Goal: Find specific page/section

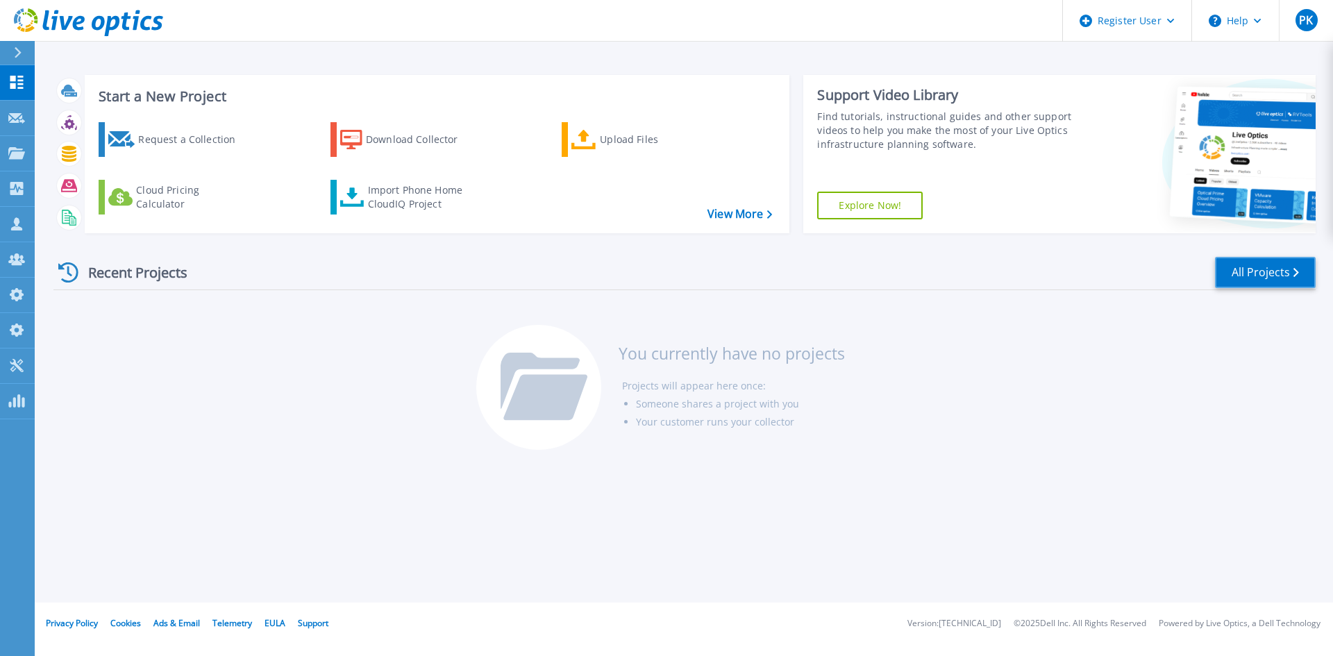
click at [1211, 267] on link "All Projects" at bounding box center [1265, 272] width 101 height 31
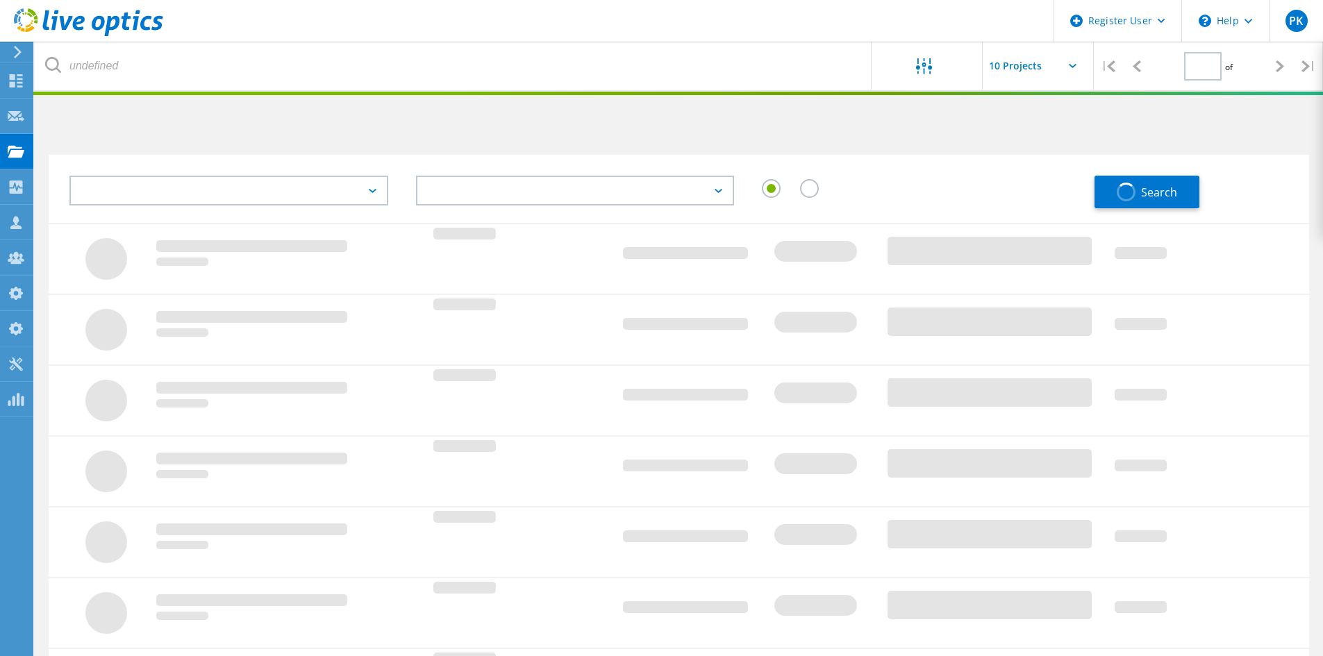
type input "1"
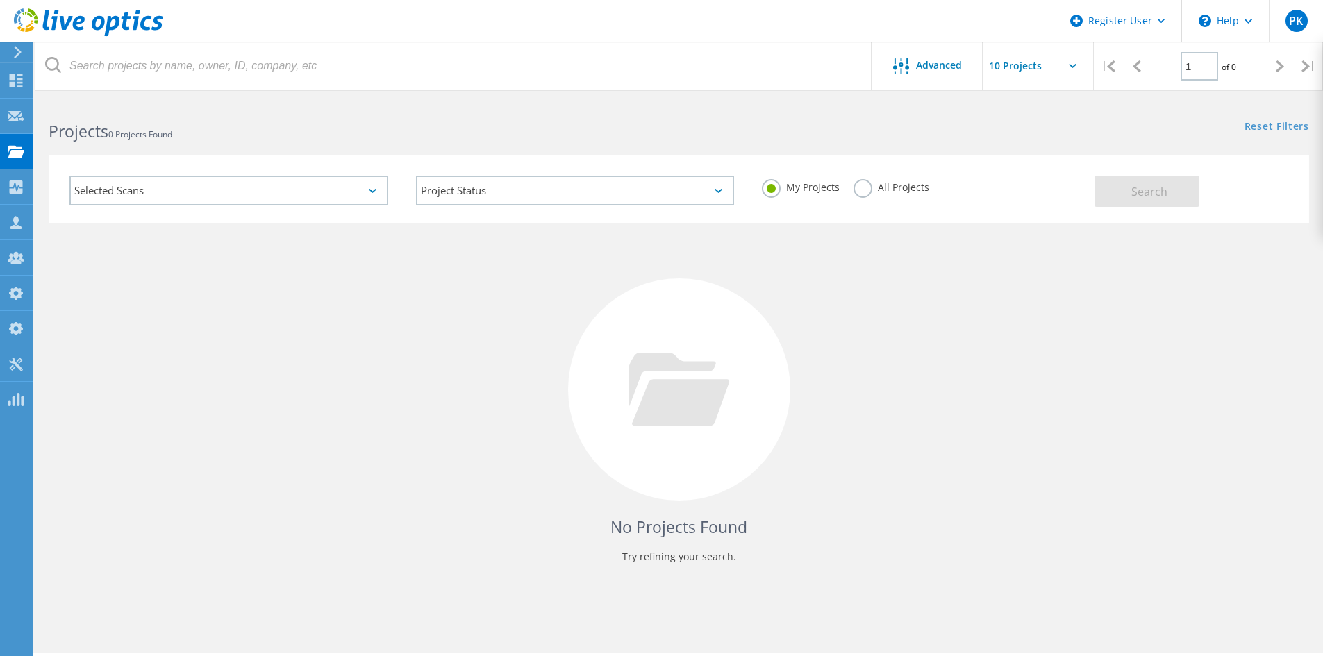
click at [862, 192] on label "All Projects" at bounding box center [891, 185] width 76 height 13
click at [0, 0] on input "All Projects" at bounding box center [0, 0] width 0 height 0
click at [231, 199] on div "Selected Scans" at bounding box center [228, 191] width 319 height 30
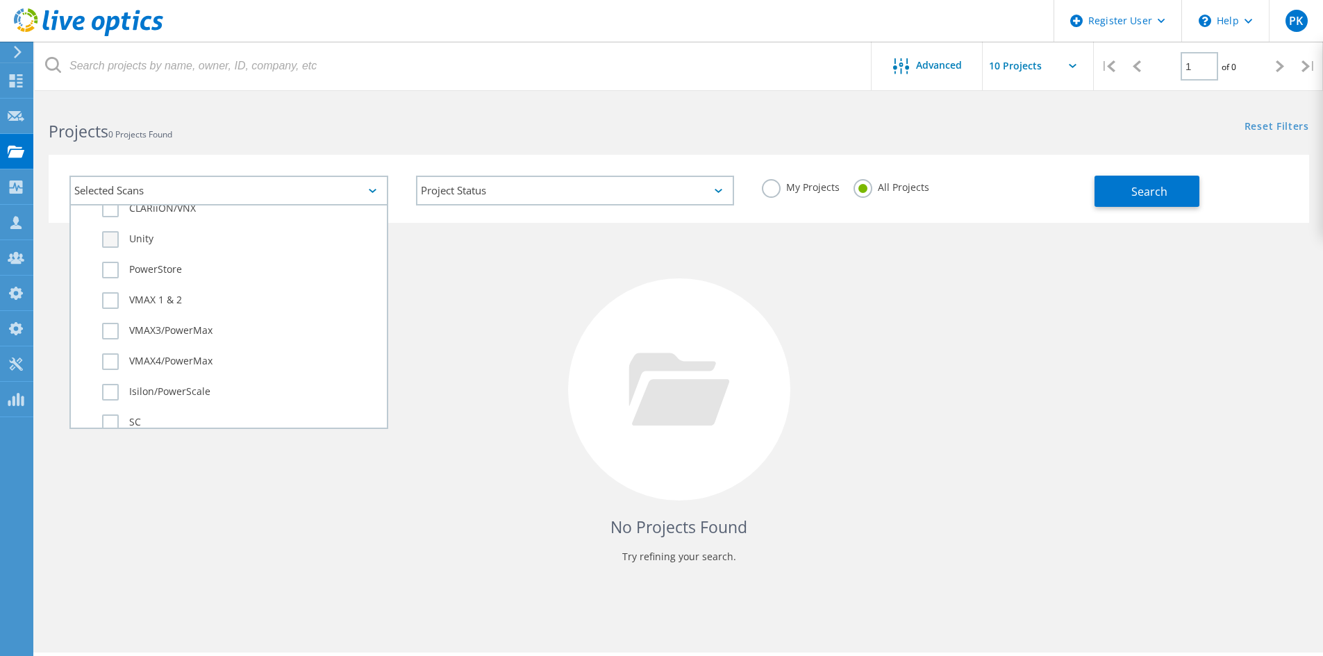
scroll to position [417, 0]
click at [174, 322] on label "Isilon/PowerScale" at bounding box center [241, 323] width 278 height 17
click at [0, 0] on input "Isilon/PowerScale" at bounding box center [0, 0] width 0 height 0
click at [1137, 209] on div "Selected Scans 1 Server & Cloud Optical Prime AWS Azure Nutanix RVTools Kuberne…" at bounding box center [679, 189] width 1260 height 68
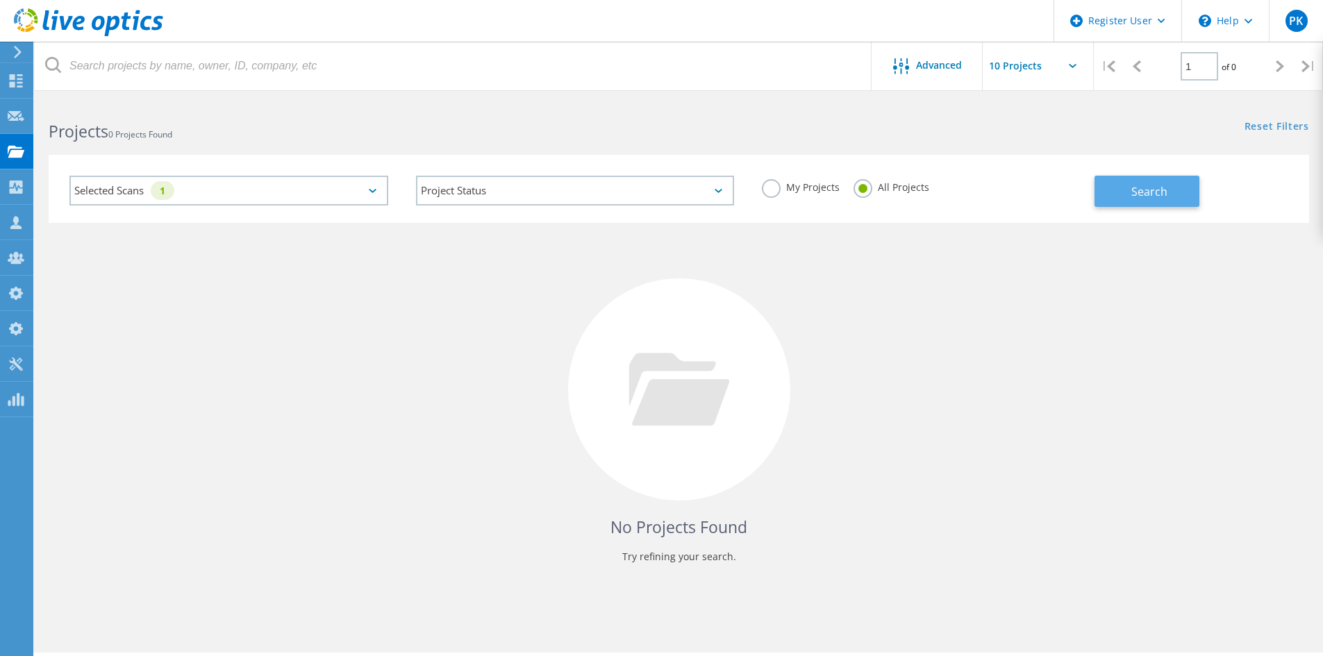
click at [1139, 194] on span "Search" at bounding box center [1149, 191] width 36 height 15
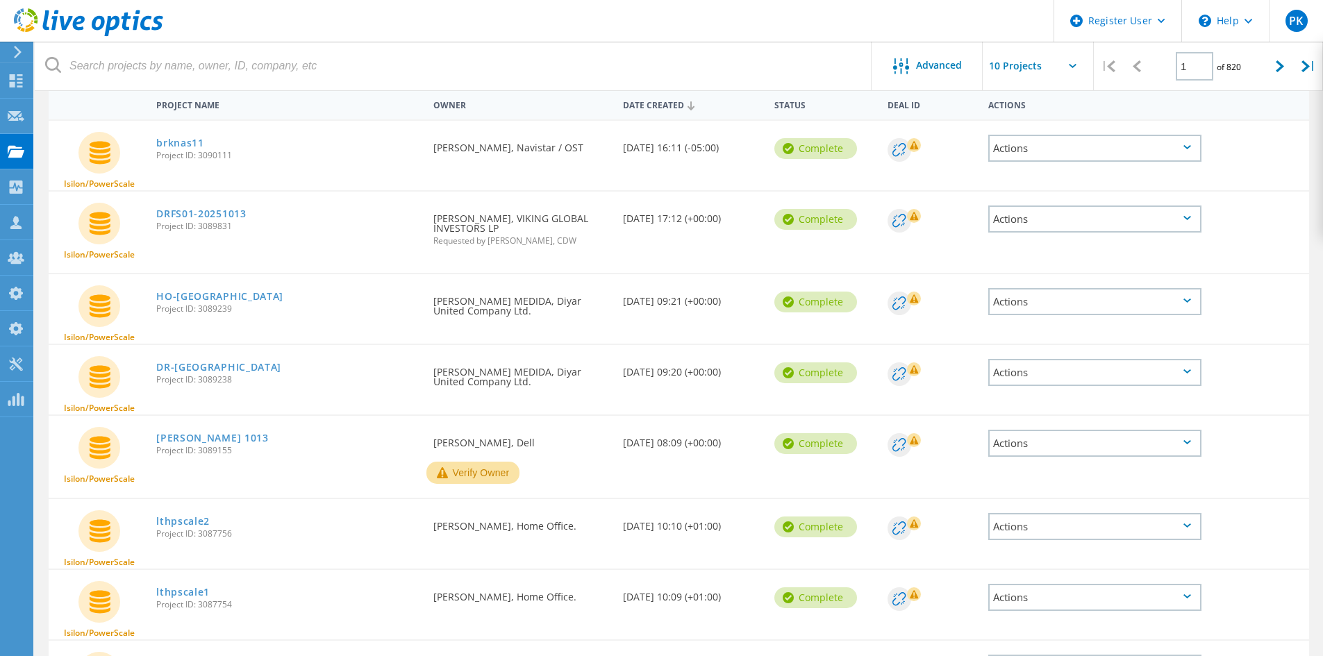
scroll to position [0, 0]
